Goal: Transaction & Acquisition: Purchase product/service

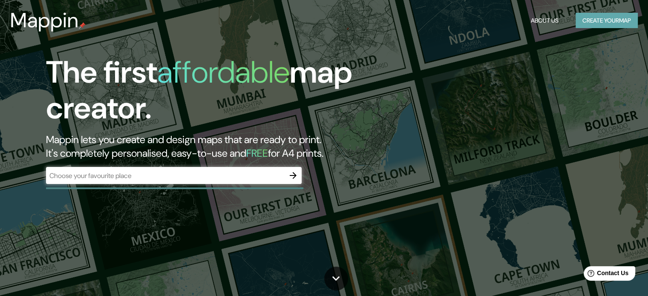
click at [623, 21] on button "Create your map" at bounding box center [606, 21] width 62 height 16
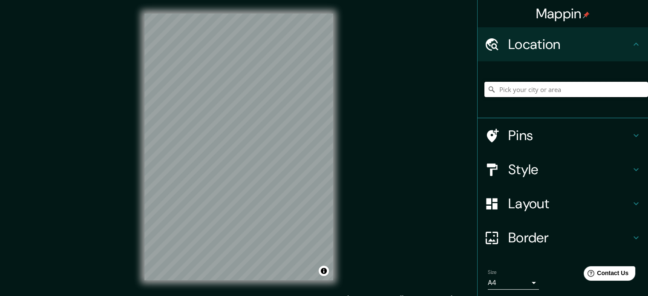
click at [510, 93] on input "Pick your city or area" at bounding box center [565, 89] width 163 height 15
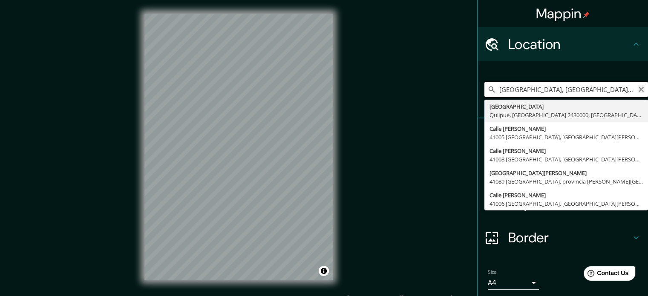
type input "La Plata, Quilpué, Región de Valparaíso 2430000, Chile"
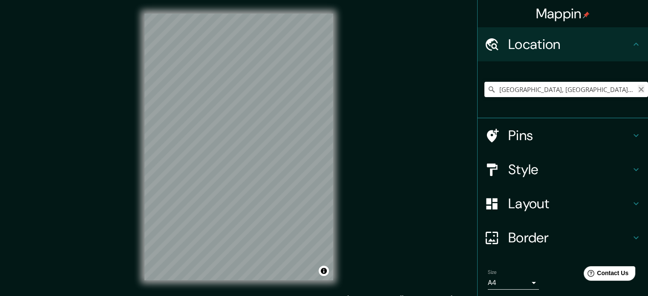
click at [638, 90] on icon "Clear" at bounding box center [640, 89] width 5 height 5
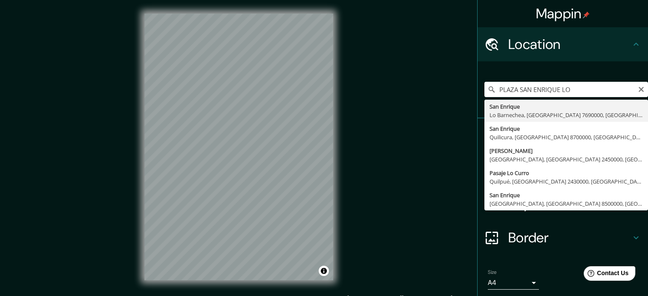
type input "[GEOGRAPHIC_DATA][PERSON_NAME], [GEOGRAPHIC_DATA] 7690000, [GEOGRAPHIC_DATA]"
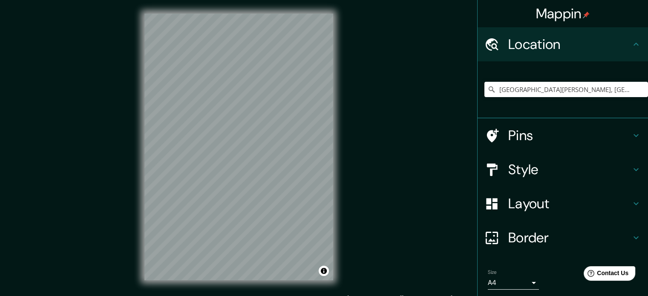
click at [630, 140] on icon at bounding box center [635, 135] width 10 height 10
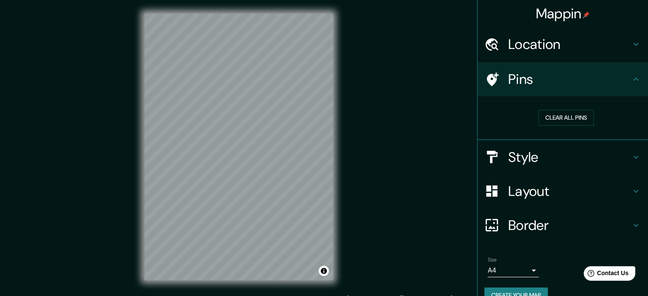
click at [634, 155] on div "Style" at bounding box center [562, 157] width 170 height 34
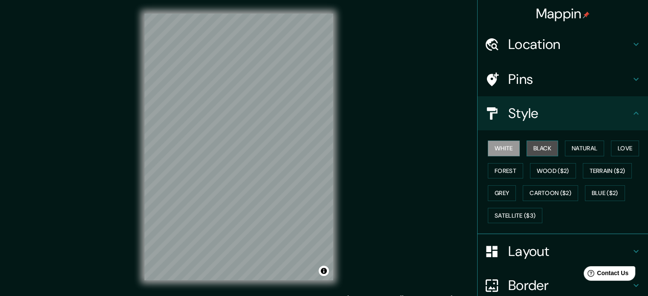
click at [530, 150] on button "Black" at bounding box center [542, 148] width 32 height 16
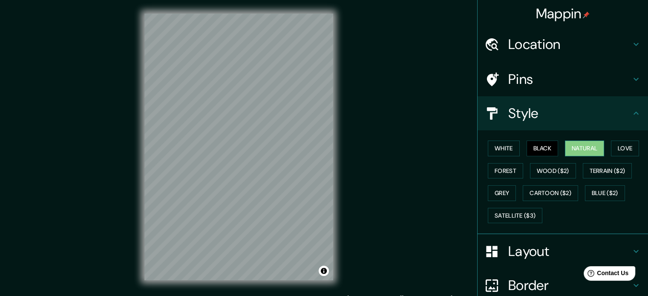
click at [573, 149] on button "Natural" at bounding box center [584, 148] width 39 height 16
click at [616, 151] on button "Love" at bounding box center [624, 148] width 28 height 16
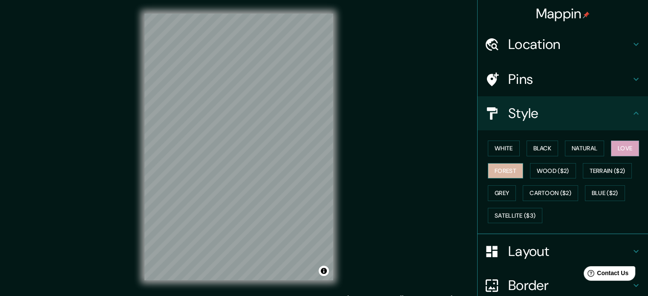
click at [513, 166] on button "Forest" at bounding box center [504, 171] width 35 height 16
click at [544, 171] on button "Wood ($2)" at bounding box center [553, 171] width 46 height 16
click at [610, 181] on div "White Black Natural Love Forest Wood ($2) Terrain ($2) Grey Cartoon ($2) Blue (…" at bounding box center [565, 181] width 163 height 89
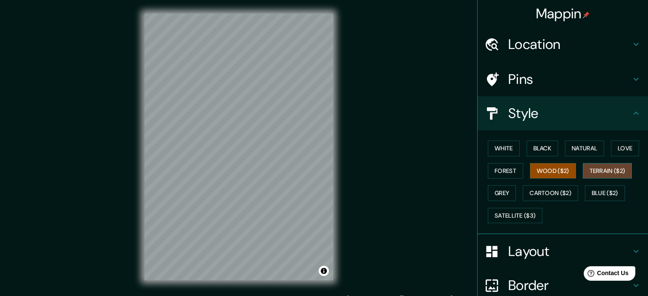
click at [609, 175] on button "Terrain ($2)" at bounding box center [606, 171] width 49 height 16
click at [613, 189] on button "Blue ($2)" at bounding box center [605, 193] width 40 height 16
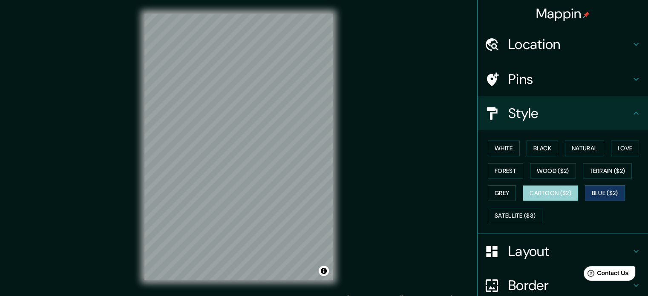
click at [555, 186] on button "Cartoon ($2)" at bounding box center [549, 193] width 55 height 16
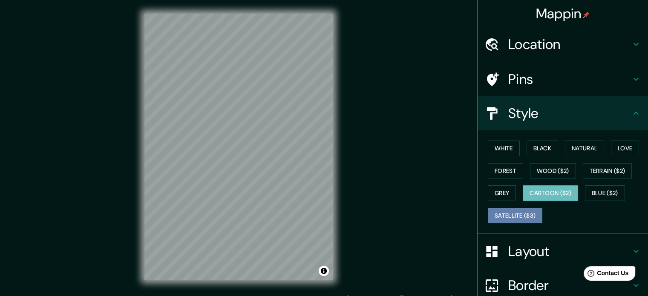
click at [516, 211] on button "Satellite ($3)" at bounding box center [514, 216] width 54 height 16
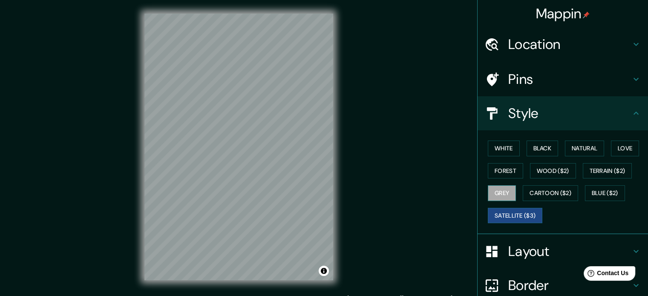
click at [497, 195] on button "Grey" at bounding box center [501, 193] width 28 height 16
click at [501, 146] on button "White" at bounding box center [503, 148] width 32 height 16
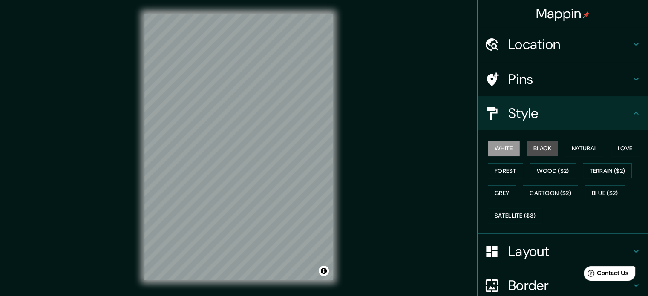
click at [533, 149] on button "Black" at bounding box center [542, 148] width 32 height 16
click at [562, 255] on h4 "Layout" at bounding box center [569, 251] width 123 height 17
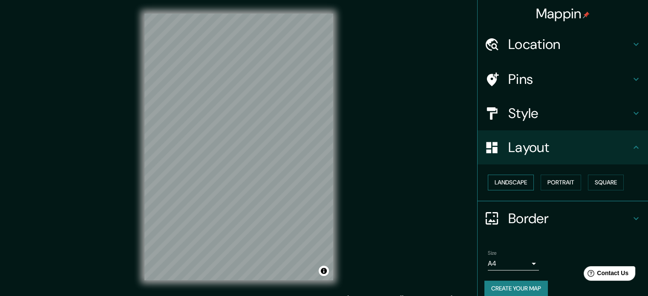
click at [499, 183] on button "Landscape" at bounding box center [510, 183] width 46 height 16
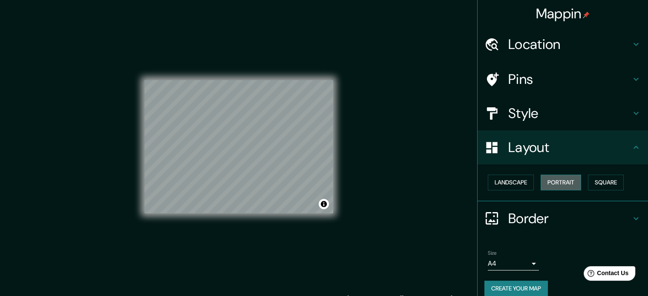
click at [540, 183] on button "Portrait" at bounding box center [560, 183] width 40 height 16
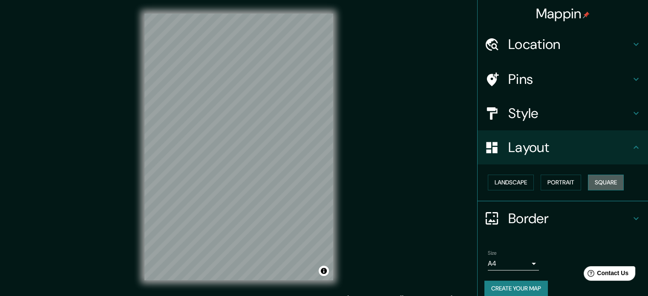
click at [606, 182] on button "Square" at bounding box center [605, 183] width 36 height 16
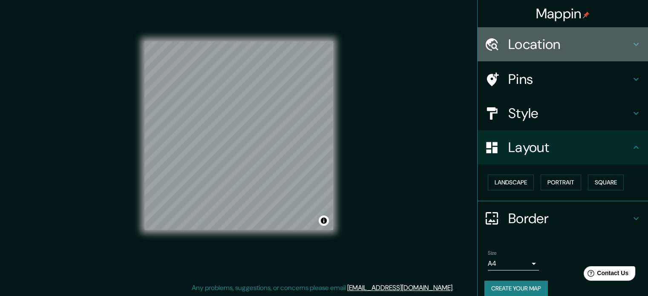
click at [559, 42] on h4 "Location" at bounding box center [569, 44] width 123 height 17
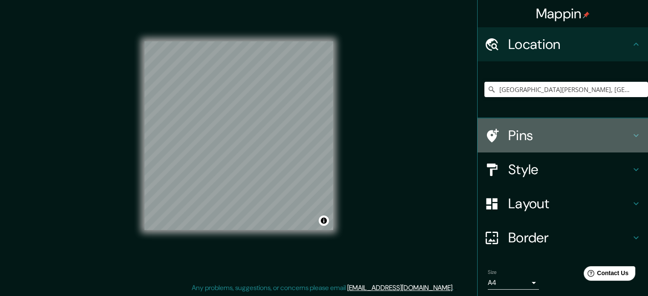
click at [633, 135] on icon at bounding box center [635, 135] width 5 height 3
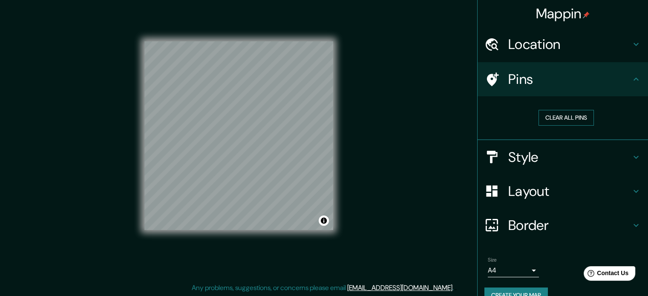
click at [559, 117] on button "Clear all pins" at bounding box center [565, 118] width 55 height 16
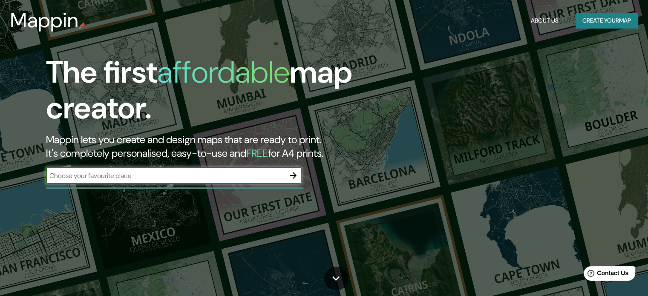
click at [261, 183] on div "​" at bounding box center [173, 175] width 255 height 17
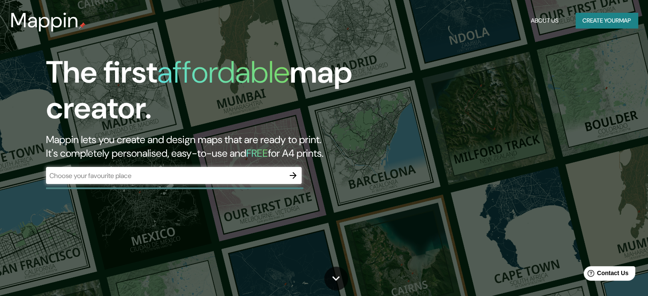
click at [523, 32] on div "Mappin About Us Create your map" at bounding box center [324, 20] width 648 height 27
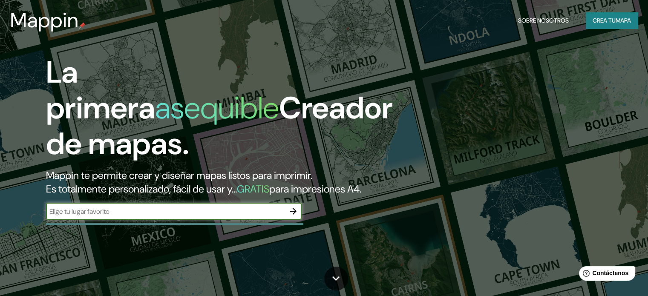
click at [196, 216] on input "text" at bounding box center [165, 211] width 238 height 10
type input "PLAZA SAN ENRIQUE LO BARNECHEA"
click at [292, 216] on icon "button" at bounding box center [293, 211] width 10 height 10
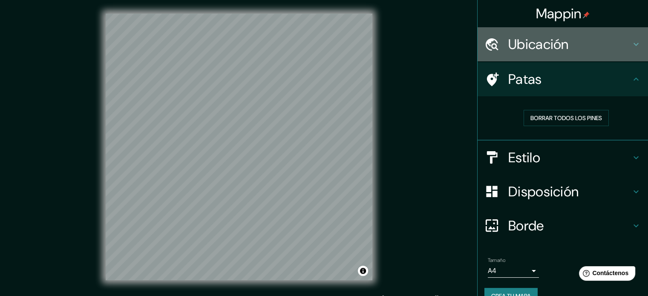
click at [521, 47] on font "Ubicación" at bounding box center [538, 44] width 60 height 18
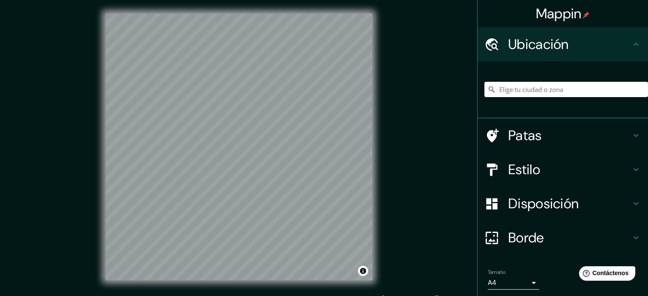
click at [538, 132] on h4 "Patas" at bounding box center [569, 135] width 123 height 17
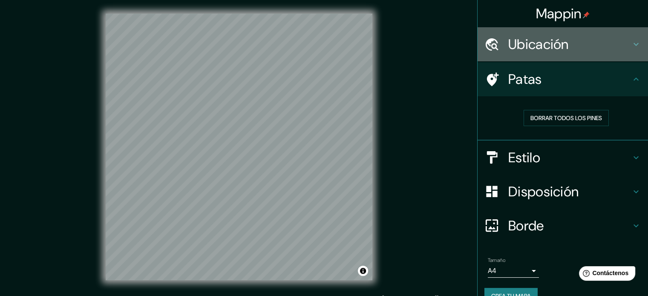
click at [540, 51] on font "Ubicación" at bounding box center [538, 44] width 60 height 18
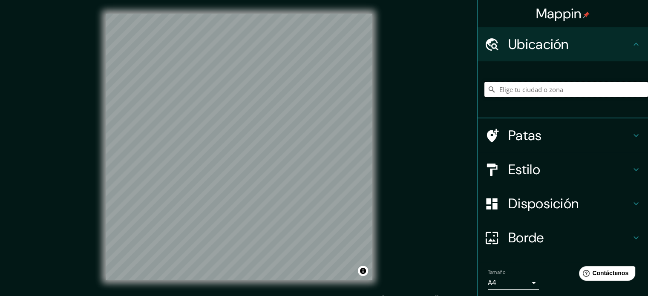
click at [530, 93] on input "Elige tu ciudad o zona" at bounding box center [565, 89] width 163 height 15
type input "[GEOGRAPHIC_DATA][PERSON_NAME], [GEOGRAPHIC_DATA] 7690000, [GEOGRAPHIC_DATA]"
click at [550, 130] on h4 "Patas" at bounding box center [569, 135] width 123 height 17
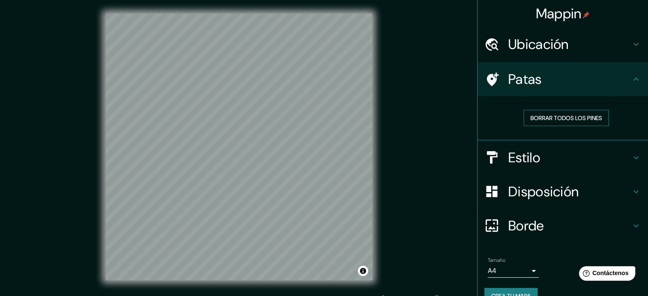
click at [550, 120] on font "Borrar todos los pines" at bounding box center [566, 118] width 72 height 8
click at [546, 117] on font "Borrar todos los pines" at bounding box center [566, 118] width 72 height 8
click at [551, 115] on font "Borrar todos los pines" at bounding box center [566, 118] width 72 height 8
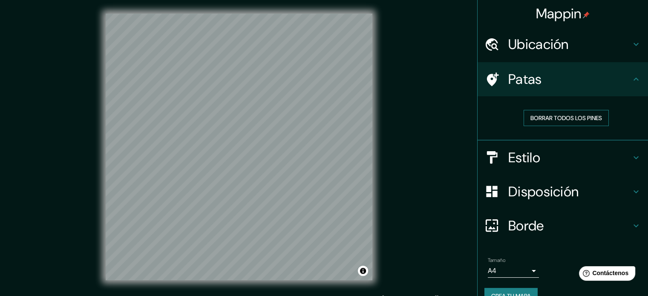
click at [551, 115] on font "Borrar todos los pines" at bounding box center [566, 118] width 72 height 8
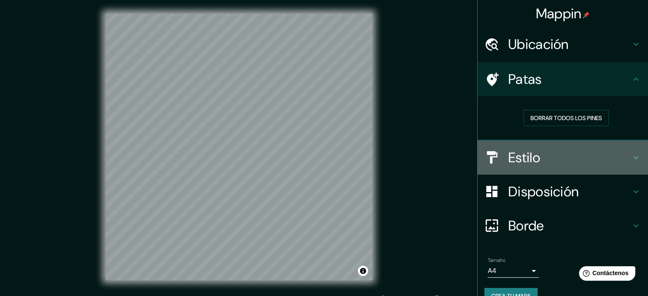
click at [545, 156] on h4 "Estilo" at bounding box center [569, 157] width 123 height 17
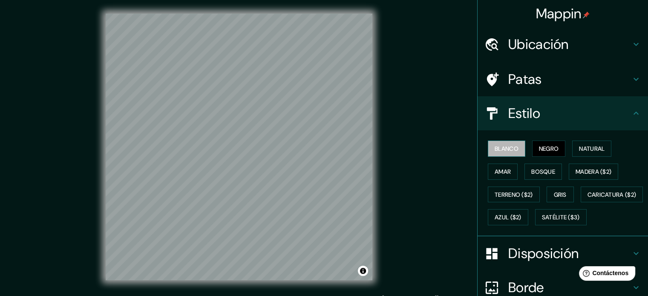
click at [504, 151] on font "Blanco" at bounding box center [506, 149] width 24 height 8
click at [585, 143] on font "Natural" at bounding box center [592, 148] width 26 height 11
click at [510, 146] on font "Blanco" at bounding box center [506, 149] width 24 height 8
click at [532, 152] on button "Negro" at bounding box center [549, 148] width 34 height 16
click at [507, 169] on button "Amar" at bounding box center [502, 171] width 30 height 16
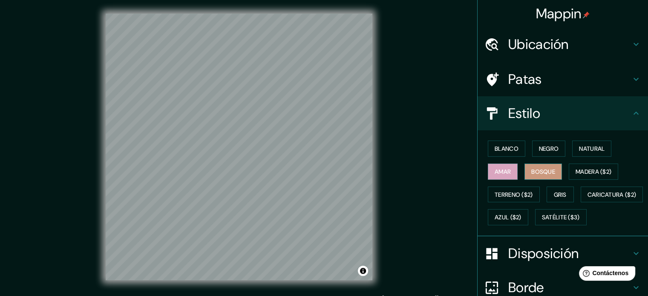
click at [524, 172] on button "Bosque" at bounding box center [542, 171] width 37 height 16
click at [575, 176] on font "Madera ($2)" at bounding box center [593, 171] width 36 height 11
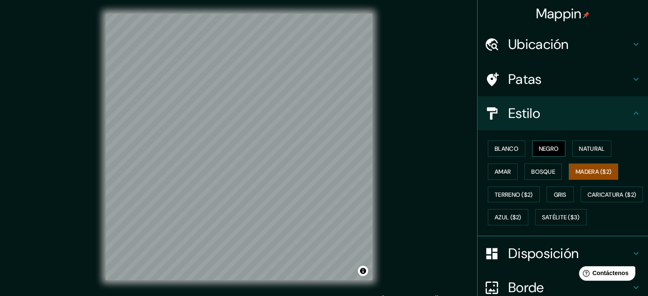
click at [547, 147] on font "Negro" at bounding box center [549, 149] width 20 height 8
click at [511, 141] on button "Blanco" at bounding box center [505, 148] width 37 height 16
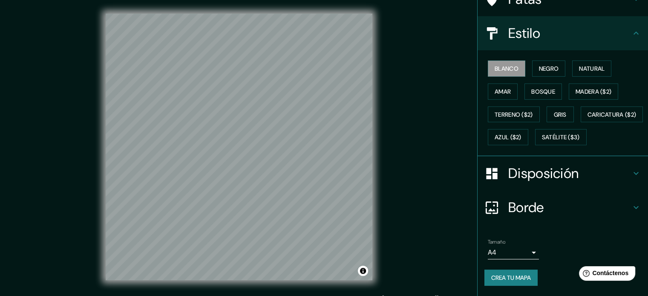
click at [534, 182] on font "Disposición" at bounding box center [543, 173] width 70 height 18
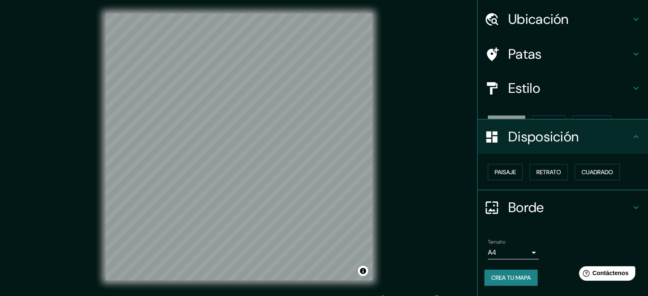
scroll to position [10, 0]
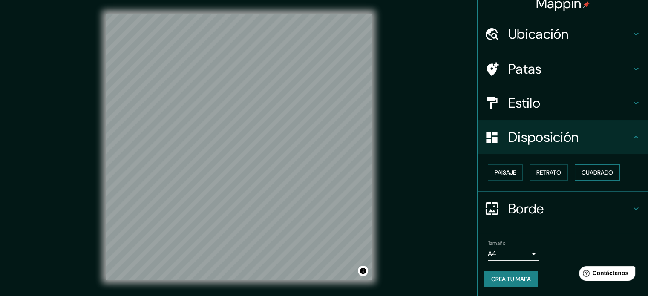
click at [581, 172] on font "Cuadrado" at bounding box center [597, 173] width 32 height 8
click at [548, 173] on font "Retrato" at bounding box center [548, 173] width 25 height 8
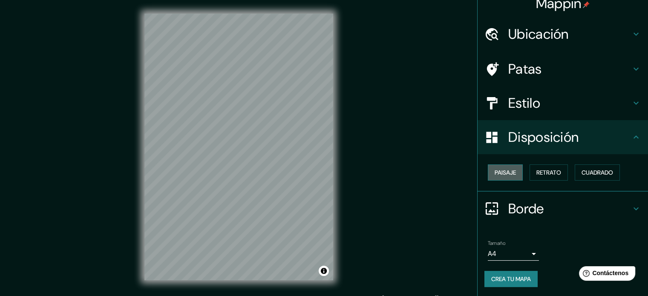
click at [513, 166] on button "Paisaje" at bounding box center [504, 172] width 35 height 16
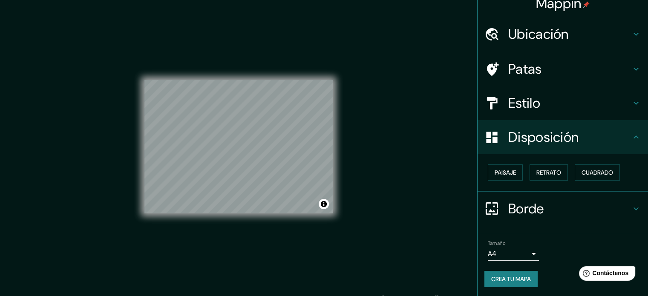
click at [584, 102] on h4 "Estilo" at bounding box center [569, 103] width 123 height 17
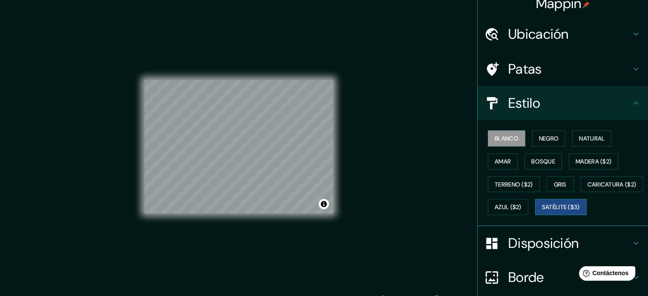
click at [542, 211] on font "Satélite ($3)" at bounding box center [561, 207] width 38 height 8
click at [587, 188] on font "Caricatura ($2)" at bounding box center [611, 185] width 49 height 8
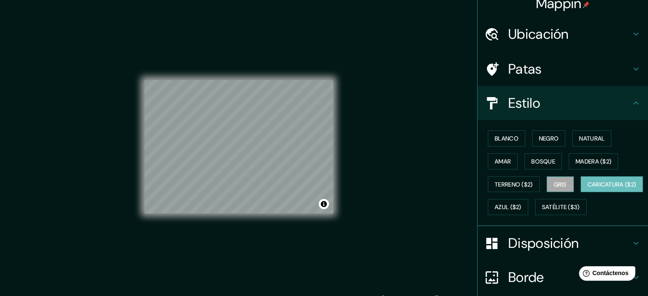
click at [557, 182] on font "Gris" at bounding box center [559, 185] width 13 height 8
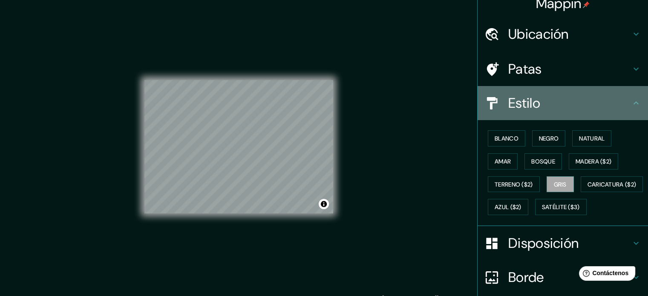
click at [529, 102] on font "Estilo" at bounding box center [524, 103] width 32 height 18
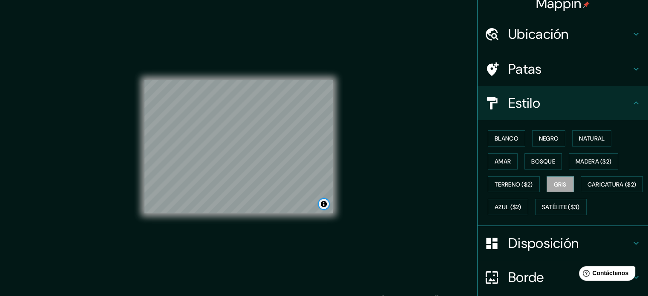
click at [325, 203] on button "Activar o desactivar atribución" at bounding box center [323, 204] width 10 height 10
click at [513, 143] on button "Blanco" at bounding box center [505, 138] width 37 height 16
click at [544, 141] on font "Negro" at bounding box center [549, 139] width 20 height 8
click at [572, 141] on button "Natural" at bounding box center [591, 138] width 39 height 16
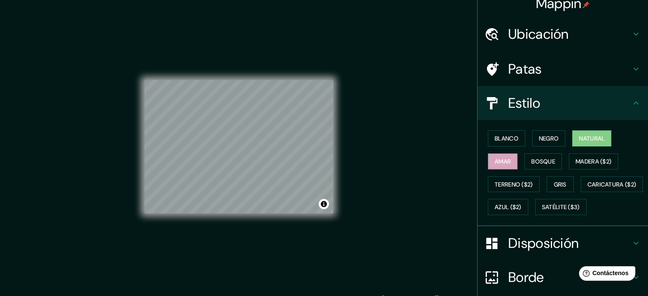
click at [494, 161] on font "Amar" at bounding box center [502, 162] width 16 height 8
click at [531, 164] on font "Bosque" at bounding box center [543, 162] width 24 height 8
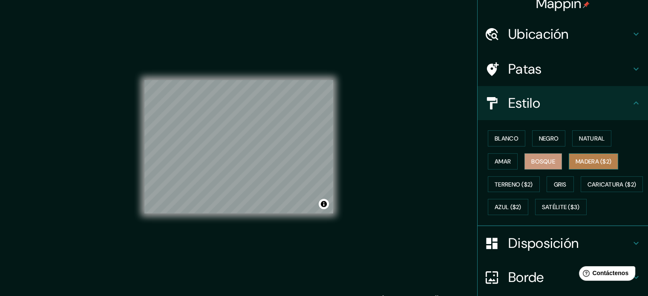
click at [578, 164] on font "Madera ($2)" at bounding box center [593, 162] width 36 height 8
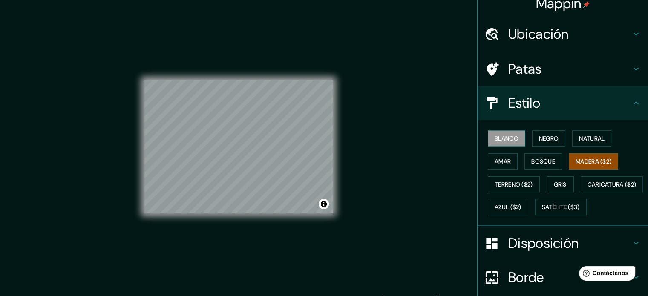
click at [499, 143] on font "Blanco" at bounding box center [506, 138] width 24 height 11
drag, startPoint x: 333, startPoint y: 172, endPoint x: 397, endPoint y: 166, distance: 64.1
click at [397, 166] on div "Mappin Ubicación San Enrique, Lo Barnechea, Región Metropolitana de Santiago 76…" at bounding box center [324, 153] width 648 height 307
click at [570, 77] on h4 "Patas" at bounding box center [569, 68] width 123 height 17
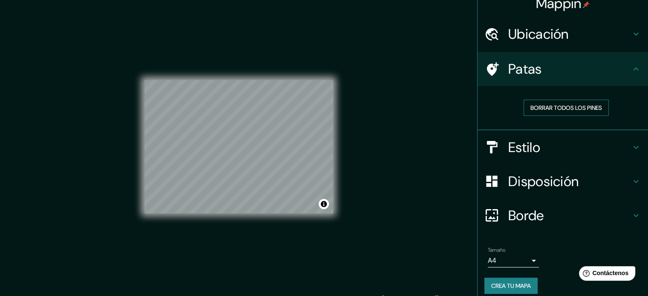
click at [565, 108] on font "Borrar todos los pines" at bounding box center [566, 108] width 72 height 8
click at [559, 65] on h4 "Patas" at bounding box center [569, 68] width 123 height 17
click at [540, 111] on font "Borrar todos los pines" at bounding box center [566, 108] width 72 height 8
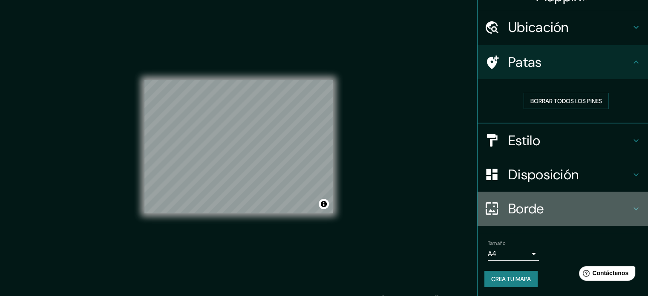
click at [534, 200] on font "Borde" at bounding box center [526, 209] width 36 height 18
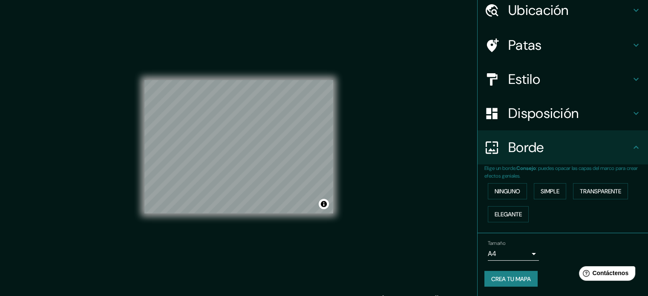
scroll to position [0, 0]
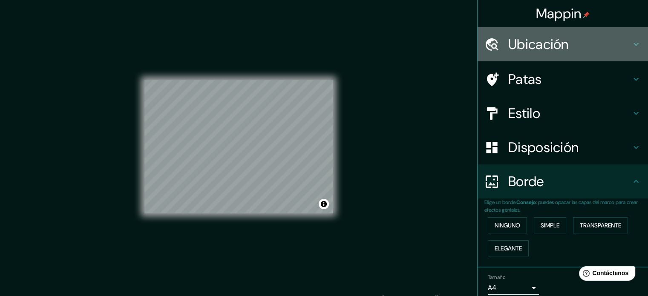
click at [594, 44] on h4 "Ubicación" at bounding box center [569, 44] width 123 height 17
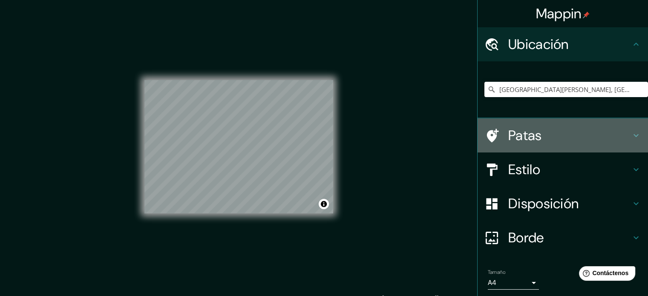
click at [609, 132] on h4 "Patas" at bounding box center [569, 135] width 123 height 17
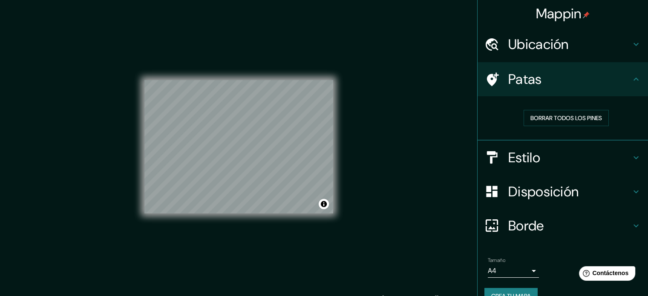
click at [620, 157] on h4 "Estilo" at bounding box center [569, 157] width 123 height 17
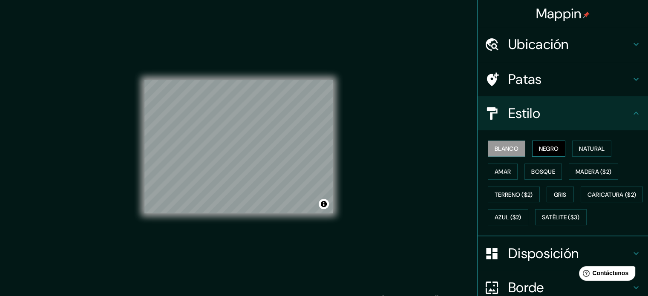
click at [539, 151] on font "Negro" at bounding box center [549, 149] width 20 height 8
click at [587, 149] on font "Natural" at bounding box center [592, 149] width 26 height 8
click at [496, 142] on button "Blanco" at bounding box center [505, 148] width 37 height 16
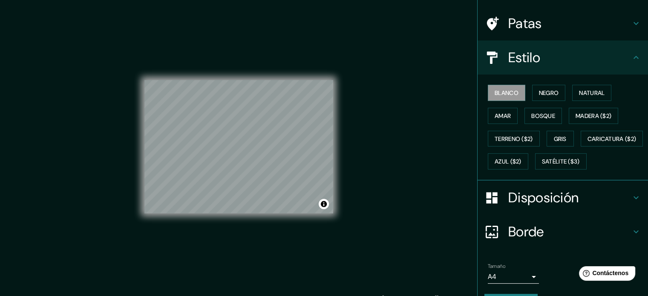
drag, startPoint x: 336, startPoint y: 191, endPoint x: 559, endPoint y: 216, distance: 224.5
click at [559, 206] on font "Disposición" at bounding box center [543, 198] width 70 height 18
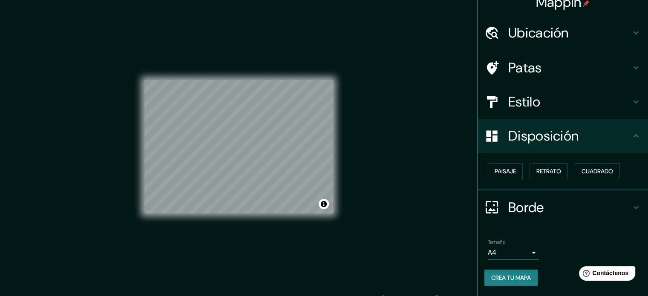
scroll to position [10, 0]
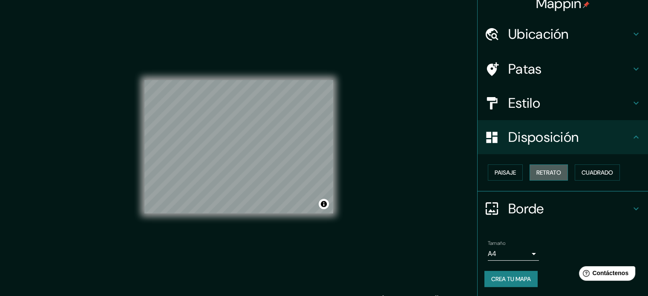
click at [529, 172] on button "Retrato" at bounding box center [548, 172] width 38 height 16
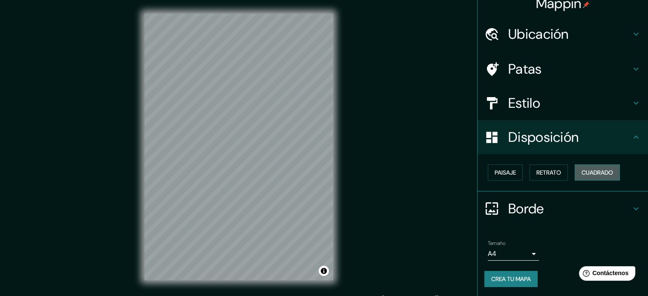
click at [581, 171] on font "Cuadrado" at bounding box center [597, 173] width 32 height 8
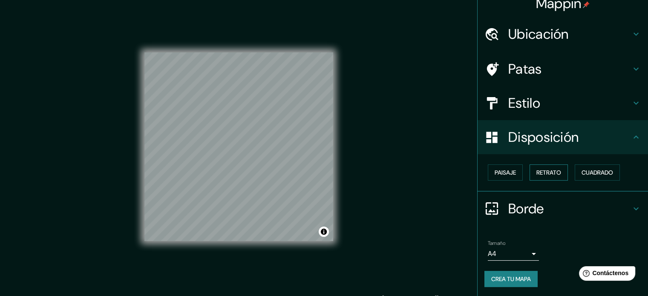
click at [555, 171] on font "Retrato" at bounding box center [548, 173] width 25 height 8
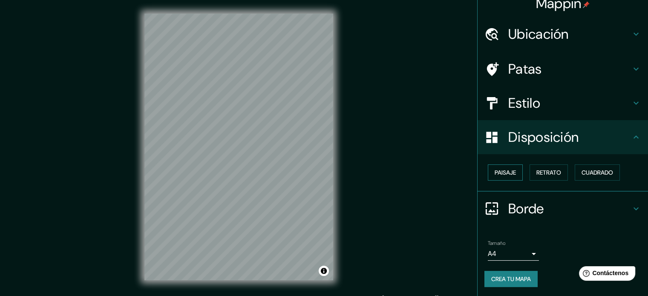
click at [506, 173] on font "Paisaje" at bounding box center [504, 173] width 21 height 8
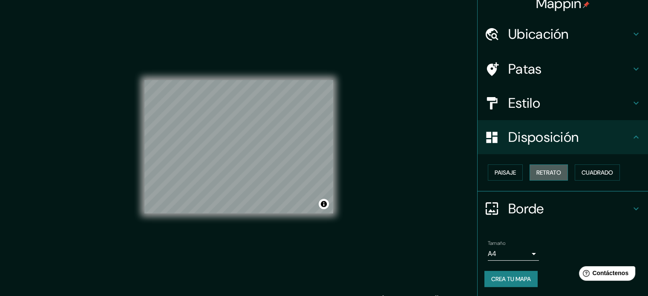
click at [552, 169] on font "Retrato" at bounding box center [548, 173] width 25 height 8
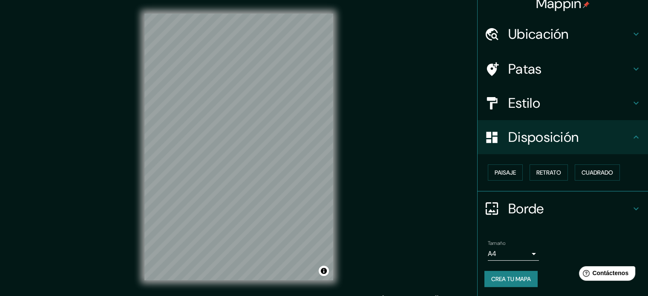
click at [512, 276] on font "Crea tu mapa" at bounding box center [511, 279] width 40 height 8
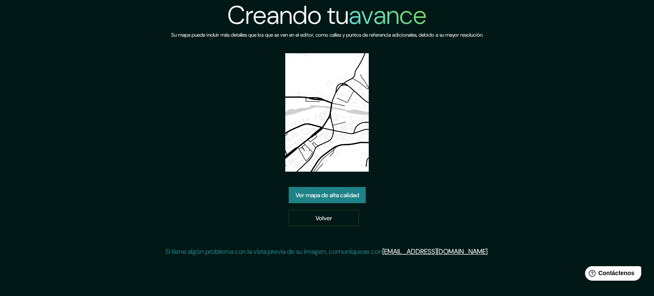
click at [353, 194] on font "Ver mapa de alta calidad" at bounding box center [326, 195] width 63 height 8
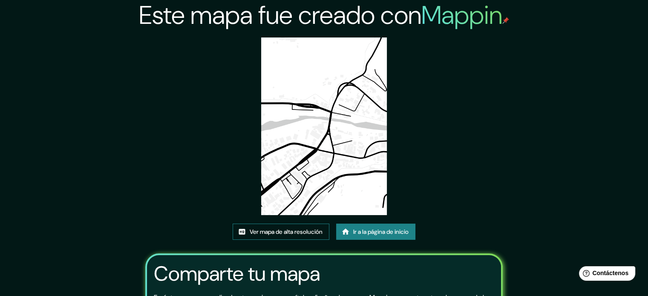
click at [308, 228] on font "Ver mapa de alta resolución" at bounding box center [285, 232] width 73 height 8
click at [410, 224] on link "Ir a la página de inicio" at bounding box center [375, 232] width 79 height 16
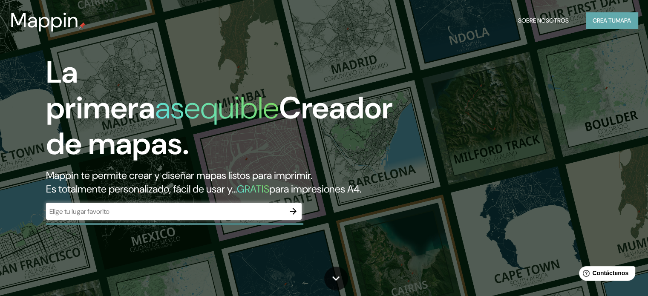
click at [609, 20] on font "Crea tu" at bounding box center [603, 21] width 23 height 8
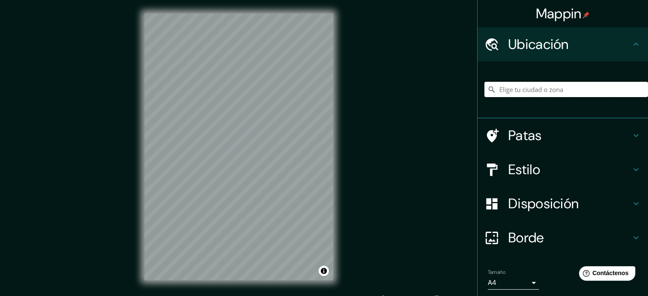
click at [542, 93] on input "Elige tu ciudad o zona" at bounding box center [565, 89] width 163 height 15
type input "La Plata, Quilpué, Región de Valparaíso 2430000, Chile"
click at [637, 92] on icon "Claro" at bounding box center [640, 89] width 7 height 7
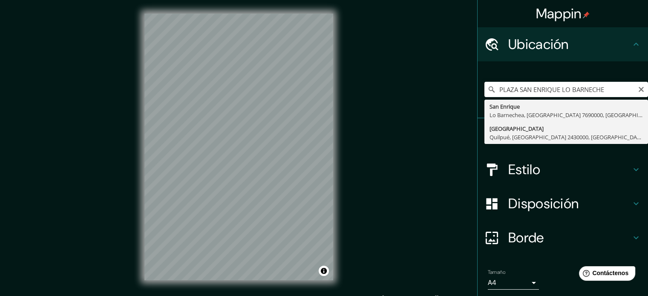
type input "La Plata, Quilpué, Región de Valparaíso 2430000, Chile"
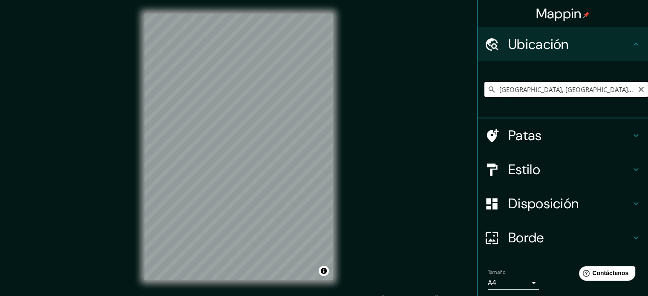
click at [639, 89] on input "La Plata, Quilpué, Región de Valparaíso 2430000, Chile" at bounding box center [565, 89] width 163 height 15
click at [638, 90] on icon "Claro" at bounding box center [640, 89] width 5 height 5
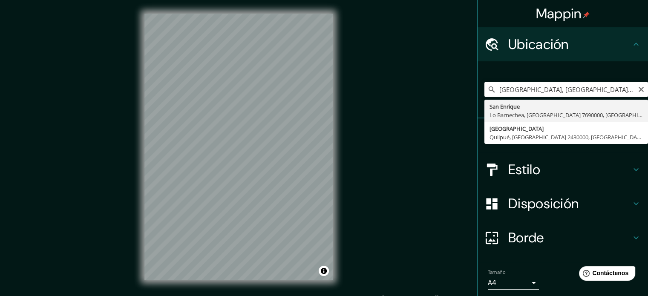
type input "[GEOGRAPHIC_DATA][PERSON_NAME], [GEOGRAPHIC_DATA] 7690000, [GEOGRAPHIC_DATA]"
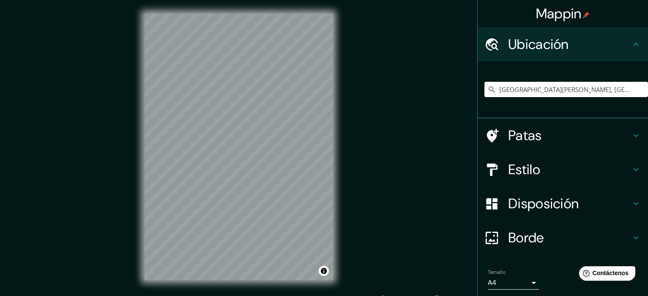
click at [523, 209] on font "Disposición" at bounding box center [543, 204] width 70 height 18
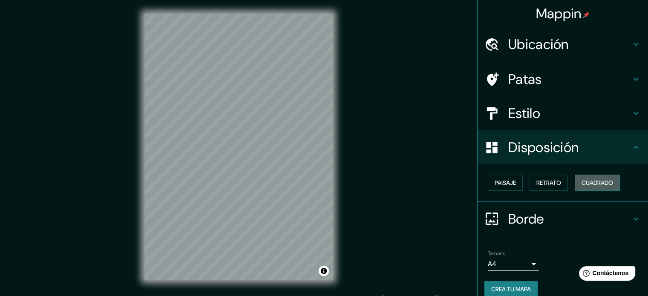
click at [587, 187] on font "Cuadrado" at bounding box center [597, 182] width 32 height 11
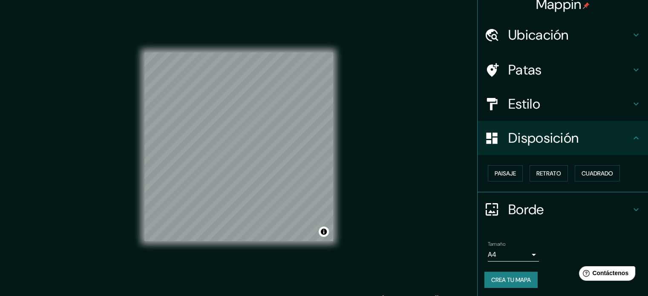
scroll to position [10, 0]
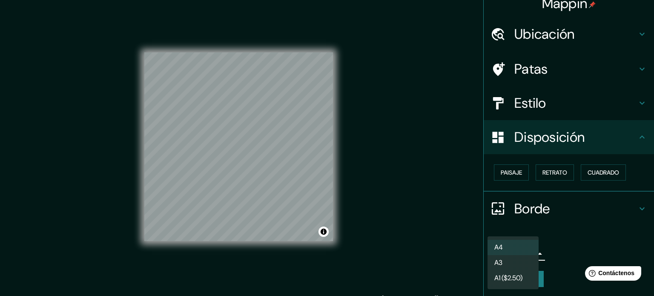
click at [509, 255] on body "Mappin Ubicación San Enrique, Lo Barnechea, Región Metropolitana de Santiago 76…" at bounding box center [327, 148] width 654 height 296
click at [555, 258] on div at bounding box center [327, 148] width 654 height 296
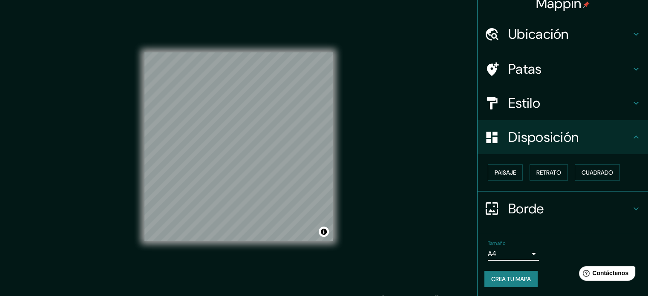
click at [506, 275] on font "Crea tu mapa" at bounding box center [511, 279] width 40 height 8
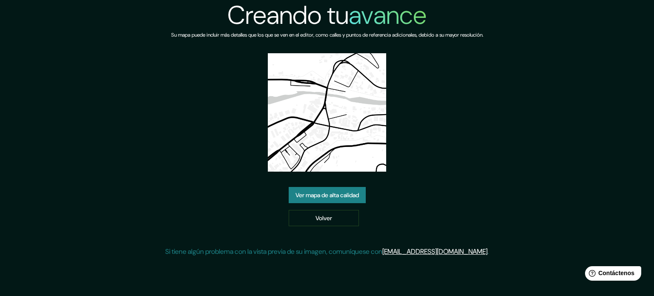
click at [419, 128] on div "Creando tu avance Su mapa puede incluir más detalles que los que se ven en el e…" at bounding box center [327, 132] width 324 height 264
click at [356, 195] on font "Ver mapa de alta calidad" at bounding box center [326, 195] width 63 height 8
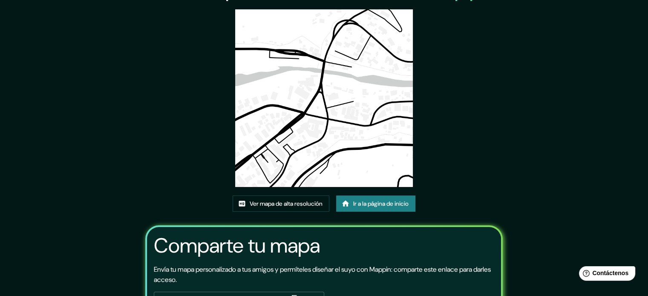
scroll to position [95, 0]
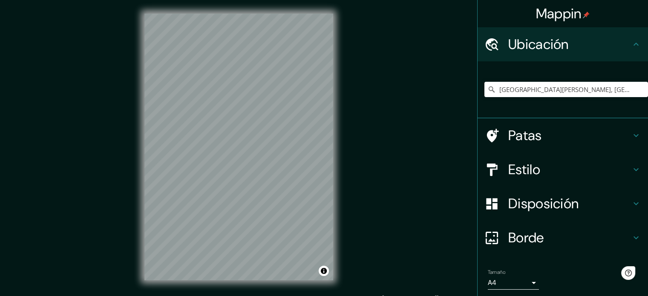
click at [536, 16] on font "Mappin" at bounding box center [559, 14] width 46 height 18
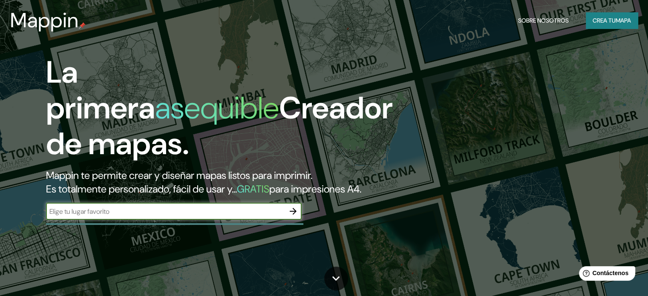
click at [627, 21] on font "mapa" at bounding box center [622, 21] width 15 height 8
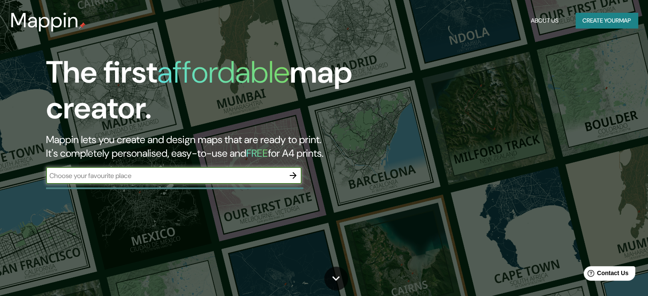
click at [591, 23] on button "Create your map" at bounding box center [606, 21] width 62 height 16
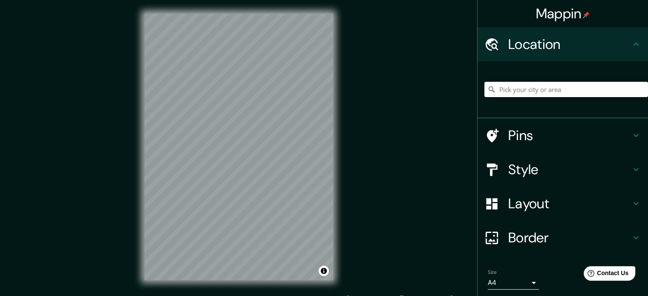
click at [603, 89] on input "Pick your city or area" at bounding box center [565, 89] width 163 height 15
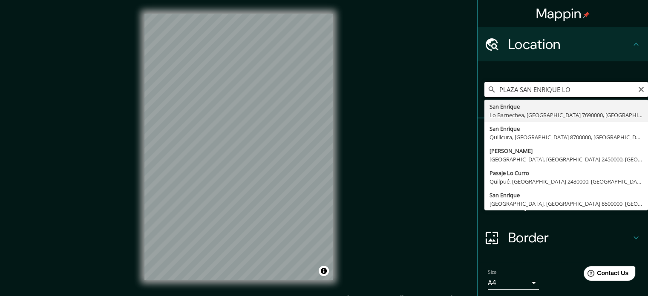
type input "[GEOGRAPHIC_DATA][PERSON_NAME], [GEOGRAPHIC_DATA] 7690000, [GEOGRAPHIC_DATA]"
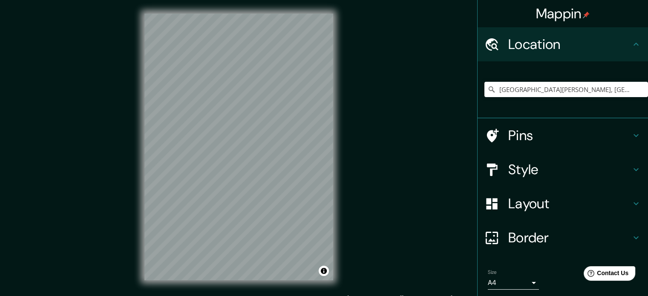
scroll to position [29, 0]
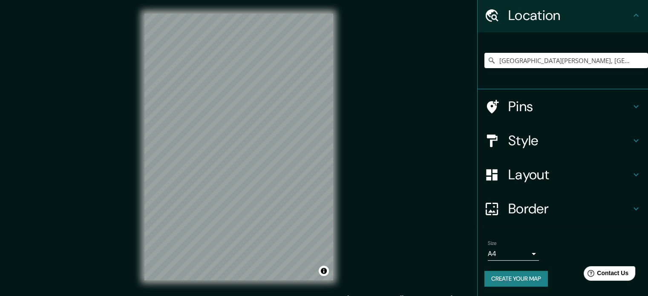
click at [511, 275] on button "Create your map" at bounding box center [515, 279] width 63 height 16
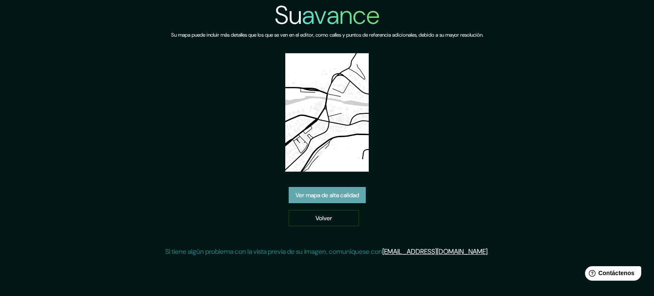
click at [331, 198] on font "Ver mapa de alta calidad" at bounding box center [326, 195] width 63 height 8
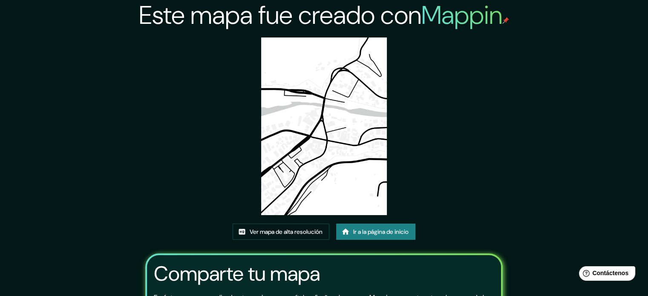
scroll to position [95, 0]
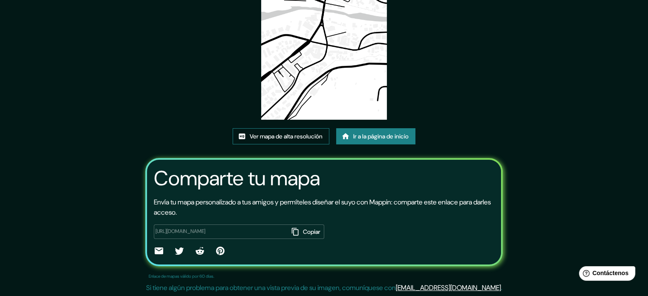
click at [267, 135] on font "Ver mapa de alta resolución" at bounding box center [285, 136] width 73 height 8
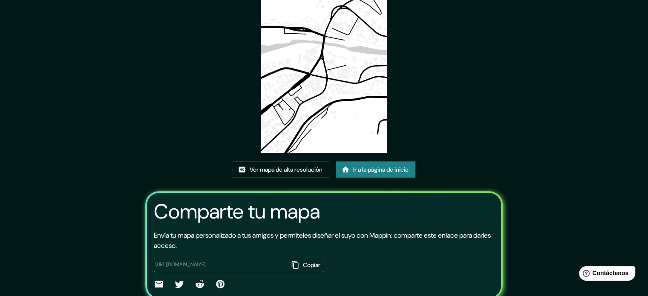
scroll to position [61, 0]
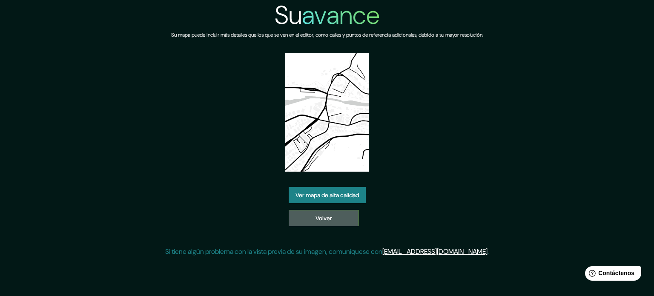
click at [312, 222] on link "Volver" at bounding box center [324, 218] width 70 height 16
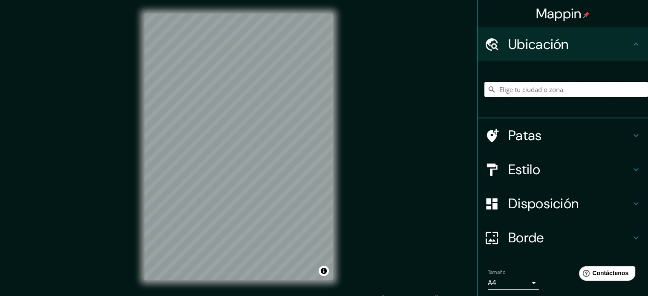
click at [511, 87] on input "Elige tu ciudad o zona" at bounding box center [565, 89] width 163 height 15
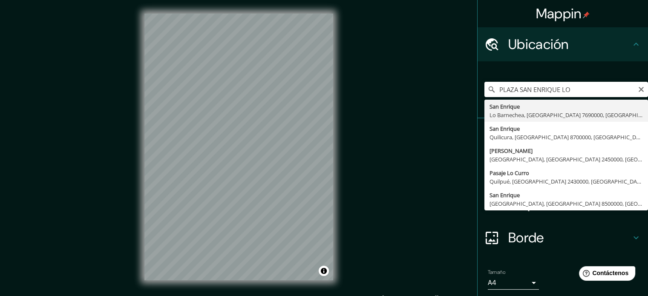
type input "[GEOGRAPHIC_DATA][PERSON_NAME], [GEOGRAPHIC_DATA] 7690000, [GEOGRAPHIC_DATA]"
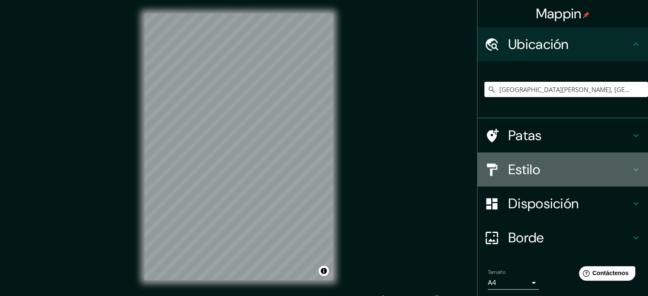
click at [534, 164] on font "Estilo" at bounding box center [524, 169] width 32 height 18
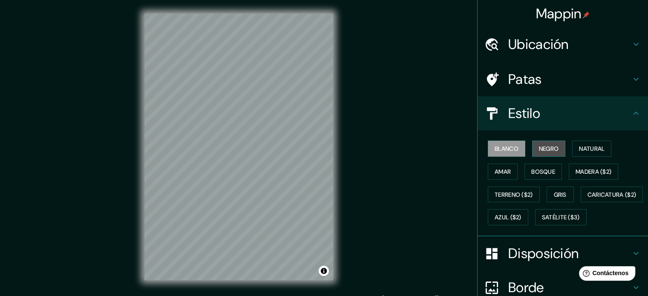
click at [548, 146] on font "Negro" at bounding box center [549, 149] width 20 height 8
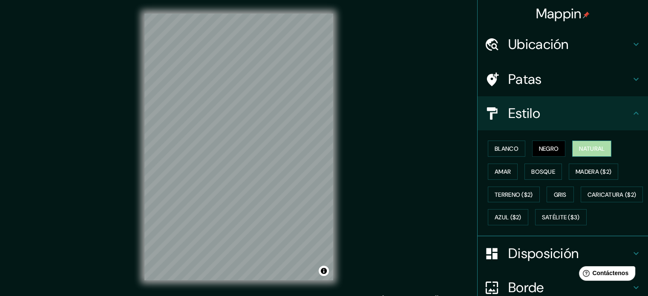
click at [579, 153] on font "Natural" at bounding box center [592, 148] width 26 height 11
click at [508, 170] on button "Amar" at bounding box center [502, 171] width 30 height 16
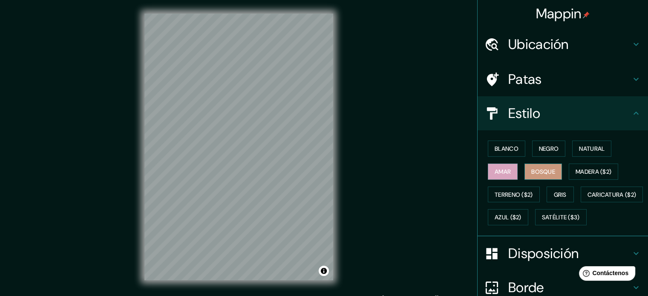
click at [540, 172] on font "Bosque" at bounding box center [543, 172] width 24 height 8
click at [576, 173] on font "Madera ($2)" at bounding box center [593, 172] width 36 height 8
click at [502, 169] on font "Amar" at bounding box center [502, 172] width 16 height 8
click at [537, 175] on font "Bosque" at bounding box center [543, 171] width 24 height 11
click at [581, 175] on font "Madera ($2)" at bounding box center [593, 171] width 36 height 11
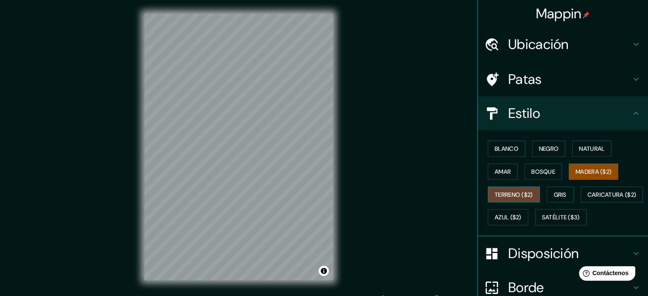
click at [528, 191] on button "Terreno ($2)" at bounding box center [513, 194] width 52 height 16
click at [546, 192] on button "Gris" at bounding box center [559, 194] width 27 height 16
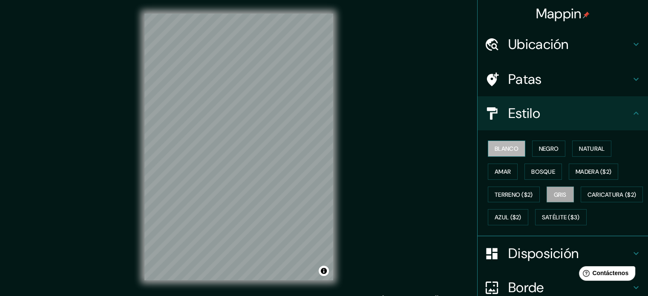
click at [506, 148] on font "Blanco" at bounding box center [506, 149] width 24 height 8
click at [553, 195] on font "Gris" at bounding box center [559, 195] width 13 height 8
click at [545, 147] on font "Negro" at bounding box center [549, 149] width 20 height 8
click at [560, 187] on button "Gris" at bounding box center [559, 194] width 27 height 16
click at [566, 224] on div "Blanco Negro Natural Amar Bosque Madera ($2) Terreno ($2) Gris Caricatura ($2) …" at bounding box center [565, 183] width 163 height 92
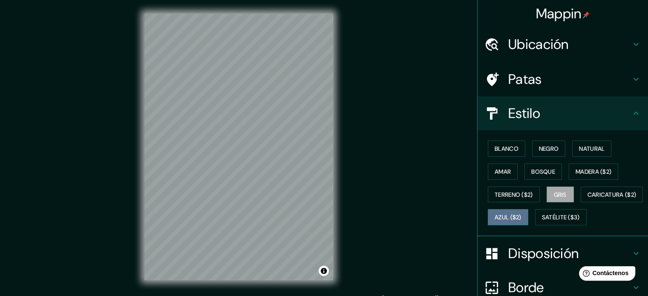
click at [521, 218] on font "Azul ($2)" at bounding box center [507, 218] width 27 height 8
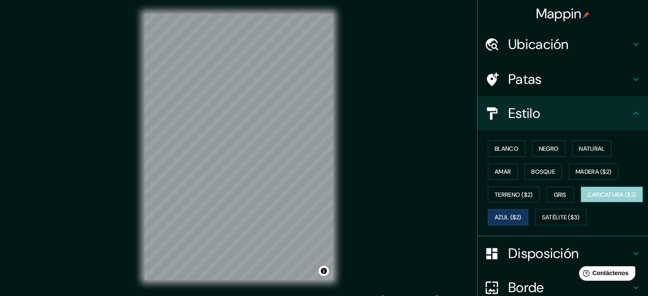
click at [587, 198] on font "Caricatura ($2)" at bounding box center [611, 195] width 49 height 8
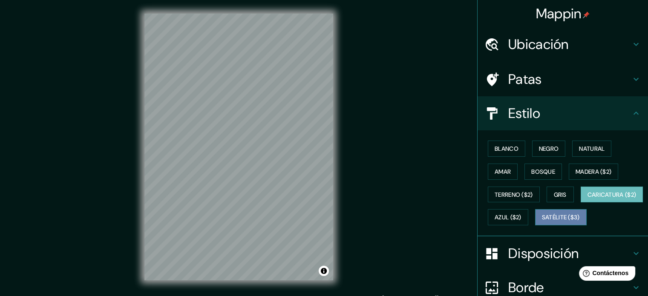
click at [542, 221] on font "Satélite ($3)" at bounding box center [561, 218] width 38 height 8
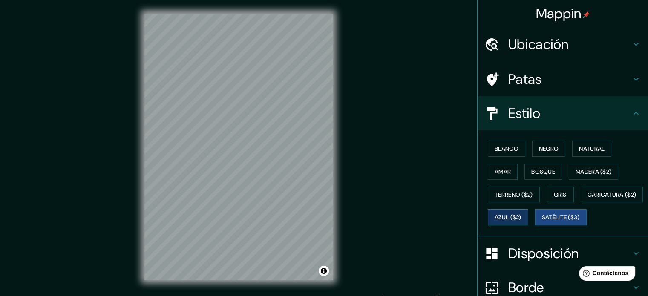
click at [521, 218] on font "Azul ($2)" at bounding box center [507, 218] width 27 height 8
click at [559, 184] on div "Blanco Negro Natural Amar Bosque Madera ($2) Terreno ($2) Gris Caricatura ($2) …" at bounding box center [565, 183] width 163 height 92
click at [562, 190] on button "Gris" at bounding box center [559, 194] width 27 height 16
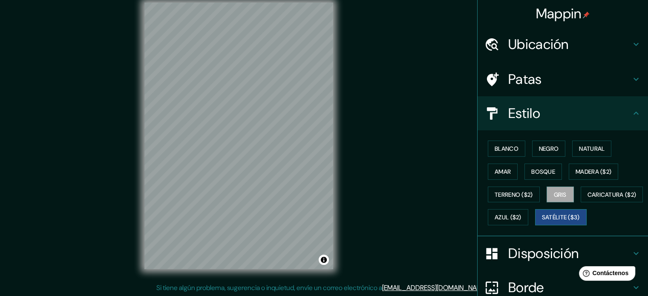
scroll to position [100, 0]
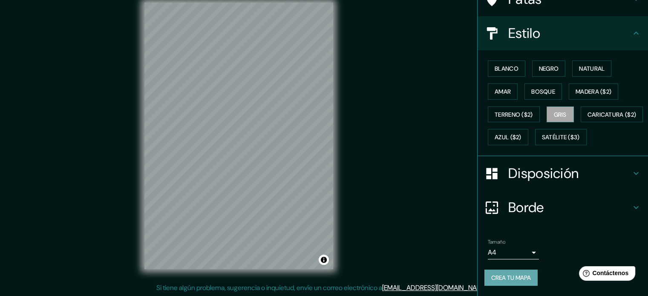
click at [524, 284] on button "Crea tu mapa" at bounding box center [510, 277] width 53 height 16
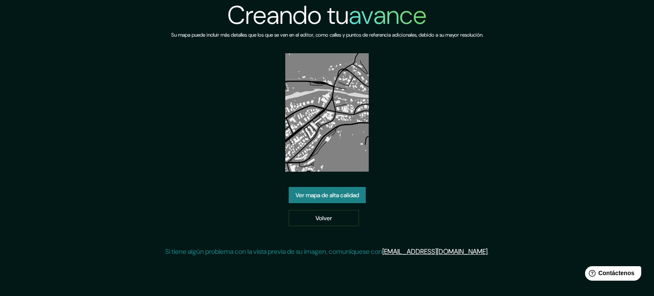
click at [479, 176] on div "Creando tu avance Su mapa puede incluir más detalles que los que se ven en el e…" at bounding box center [327, 132] width 324 height 264
click at [330, 134] on img at bounding box center [327, 112] width 84 height 118
click at [347, 191] on font "Ver mapa de alta calidad" at bounding box center [326, 195] width 63 height 8
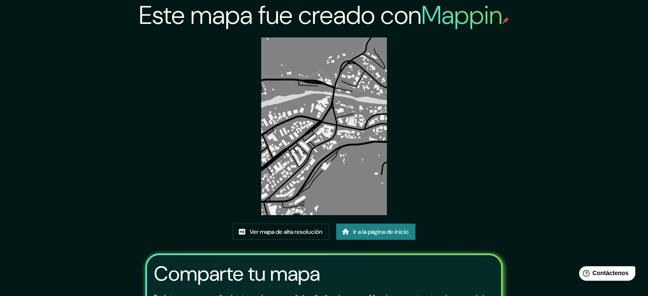
click at [320, 130] on img at bounding box center [324, 126] width 126 height 178
click at [287, 233] on font "Ver mapa de alta resolución" at bounding box center [285, 232] width 73 height 8
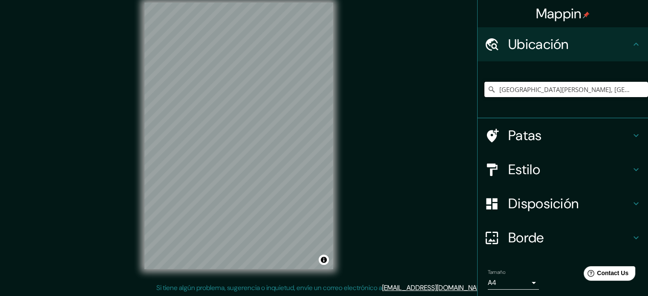
click at [605, 94] on input "[GEOGRAPHIC_DATA][PERSON_NAME], [GEOGRAPHIC_DATA] 7690000, [GEOGRAPHIC_DATA]" at bounding box center [565, 89] width 163 height 15
click at [630, 93] on input "[GEOGRAPHIC_DATA][PERSON_NAME], [GEOGRAPHIC_DATA] 7690000, [GEOGRAPHIC_DATA]" at bounding box center [565, 89] width 163 height 15
click at [528, 90] on input "[GEOGRAPHIC_DATA][PERSON_NAME], [GEOGRAPHIC_DATA] 7690000, [GEOGRAPHIC_DATA]" at bounding box center [565, 89] width 163 height 15
click at [488, 90] on icon at bounding box center [491, 89] width 6 height 6
drag, startPoint x: 507, startPoint y: 88, endPoint x: 627, endPoint y: 89, distance: 119.2
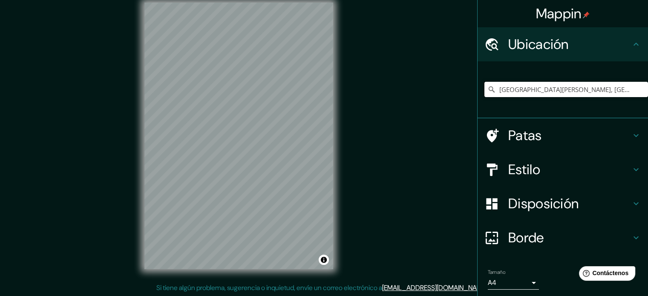
click at [627, 89] on input "[GEOGRAPHIC_DATA][PERSON_NAME], [GEOGRAPHIC_DATA] 7690000, [GEOGRAPHIC_DATA]" at bounding box center [565, 89] width 163 height 15
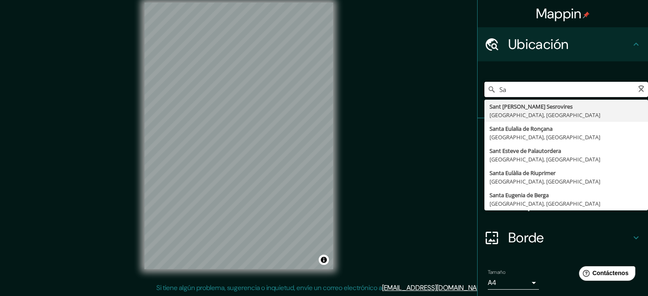
type input "S"
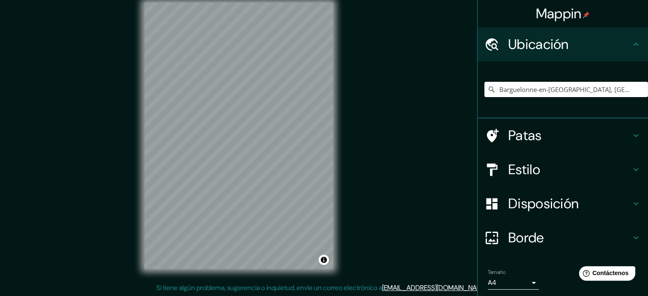
click at [623, 85] on input "Barguelonne-en-[GEOGRAPHIC_DATA], [GEOGRAPHIC_DATA], [GEOGRAPHIC_DATA]" at bounding box center [565, 89] width 163 height 15
type input "Barguelonne-en-[GEOGRAPHIC_DATA], [GEOGRAPHIC_DATA], [GEOGRAPHIC_DATA]"
click at [637, 89] on icon "Claro" at bounding box center [640, 89] width 7 height 7
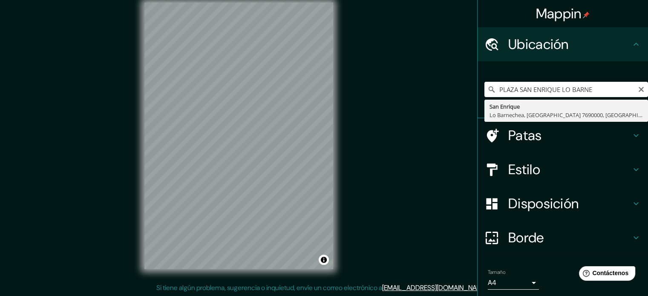
type input "[GEOGRAPHIC_DATA][PERSON_NAME], [GEOGRAPHIC_DATA] 7690000, [GEOGRAPHIC_DATA]"
